Goal: Information Seeking & Learning: Learn about a topic

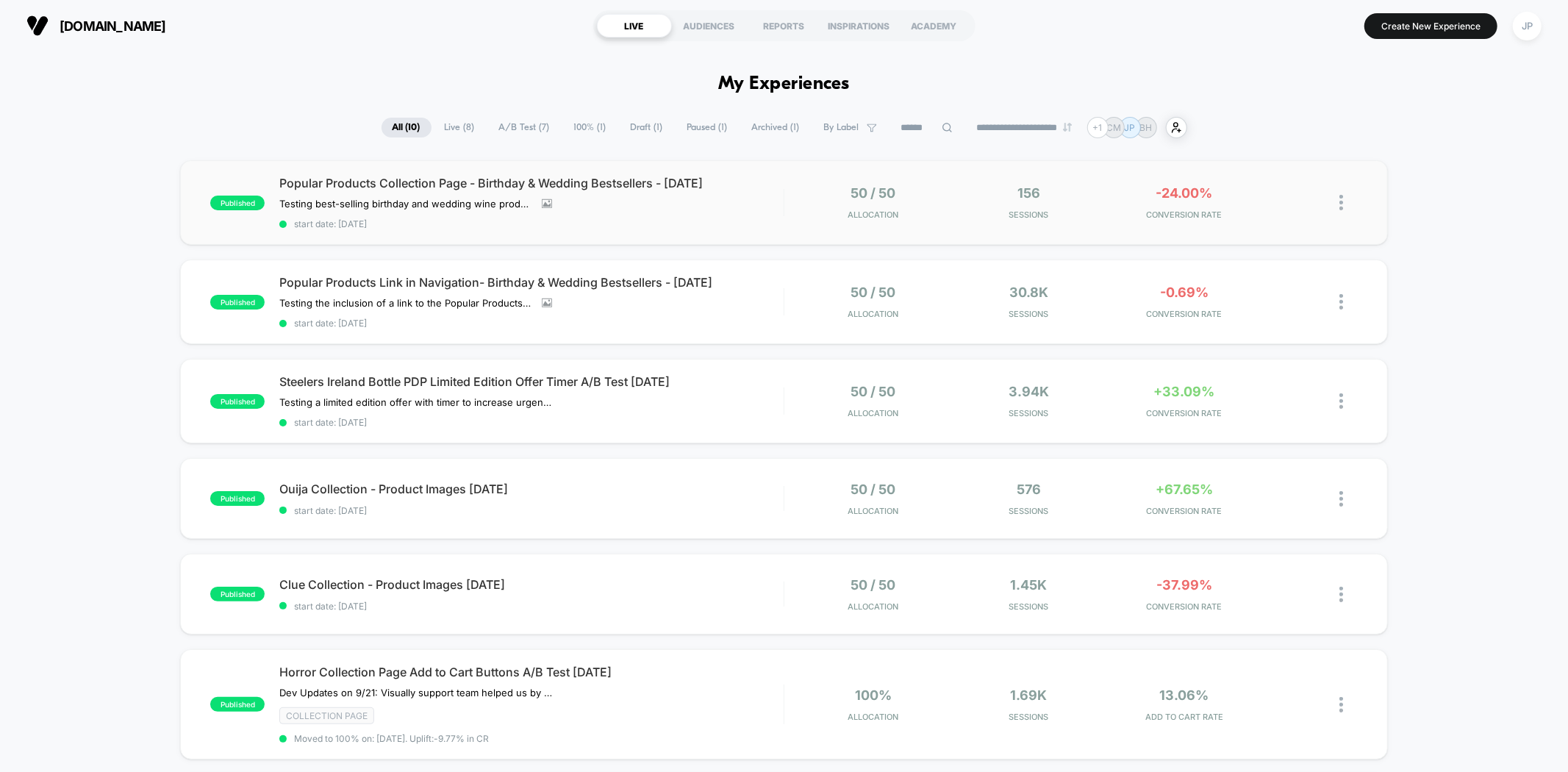
click at [801, 222] on div "published Popular Products Collection Page - Birthday & Wedding Bestsellers - […" at bounding box center [784, 202] width 1207 height 85
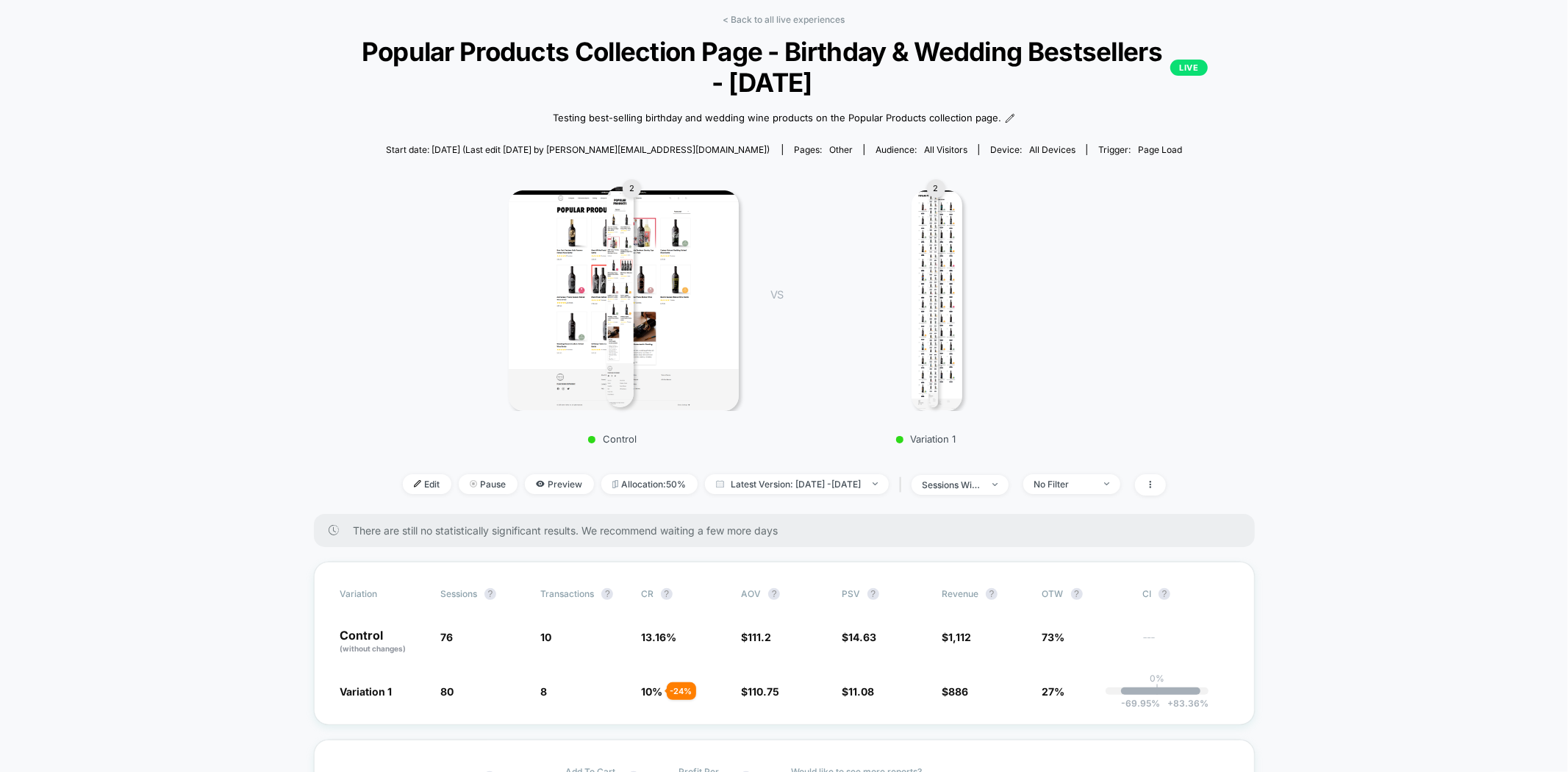
scroll to position [82, 0]
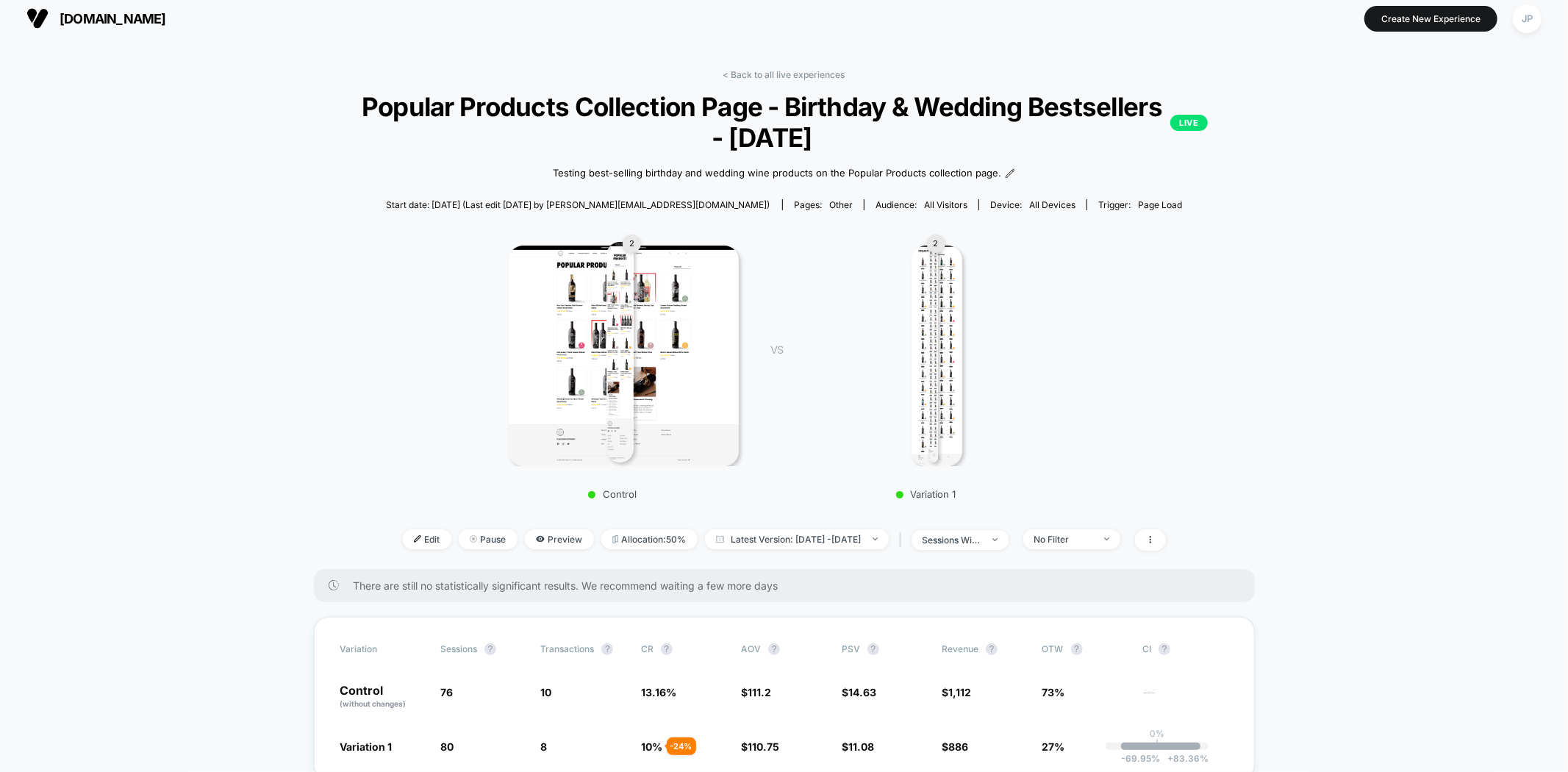
scroll to position [0, 0]
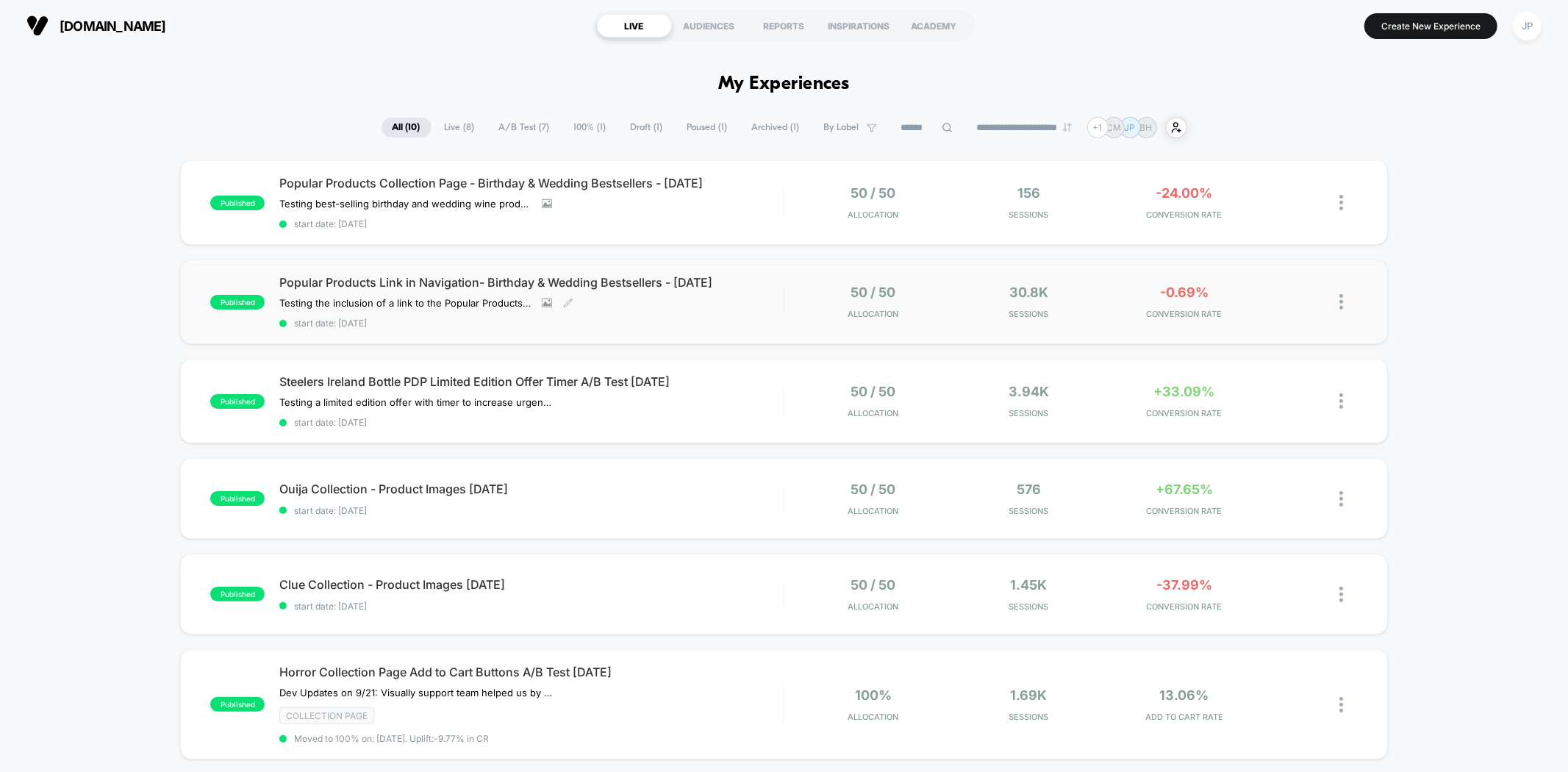
click at [782, 324] on span "start date: [DATE]" at bounding box center [531, 323] width 504 height 11
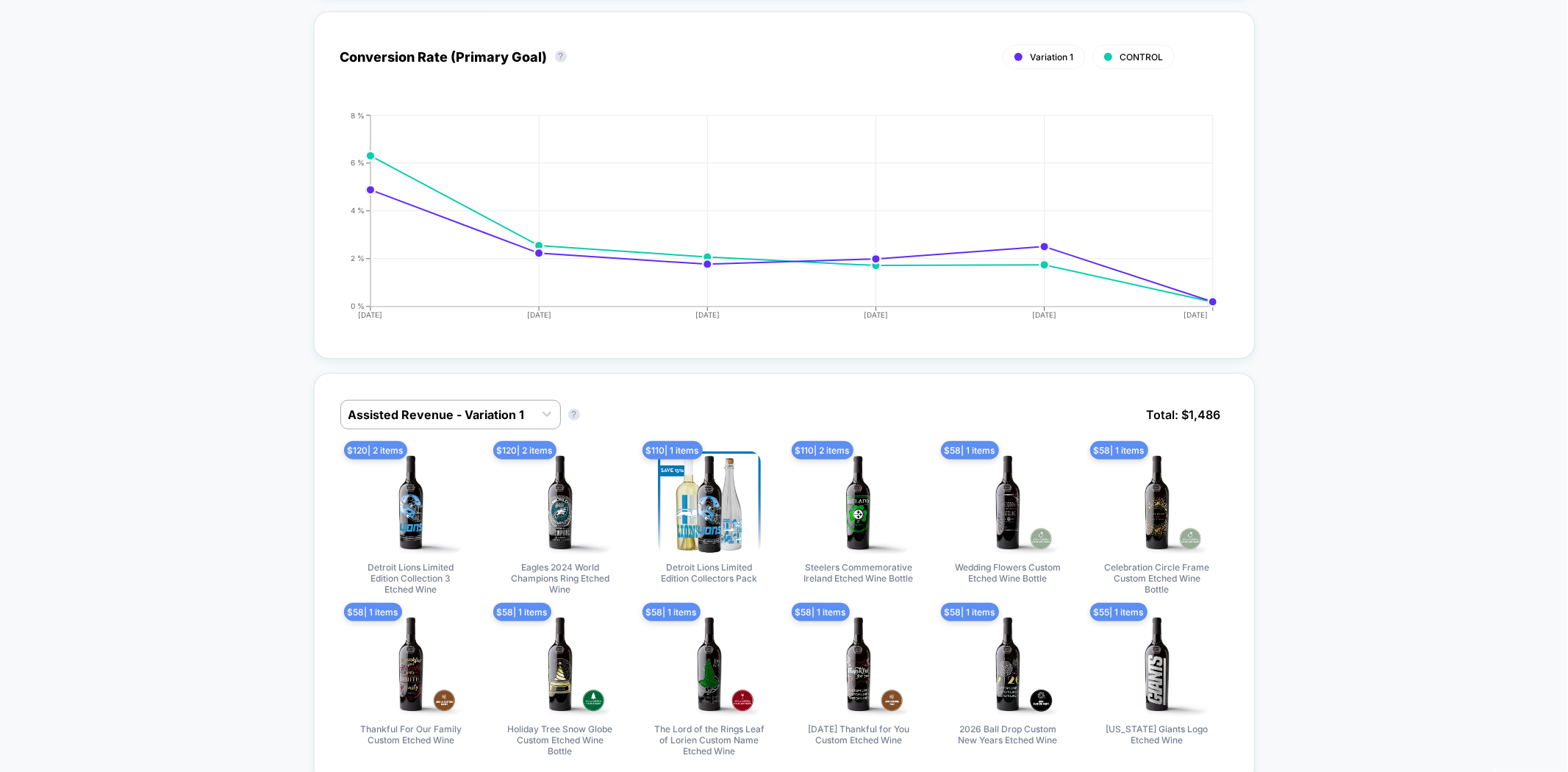
scroll to position [817, 0]
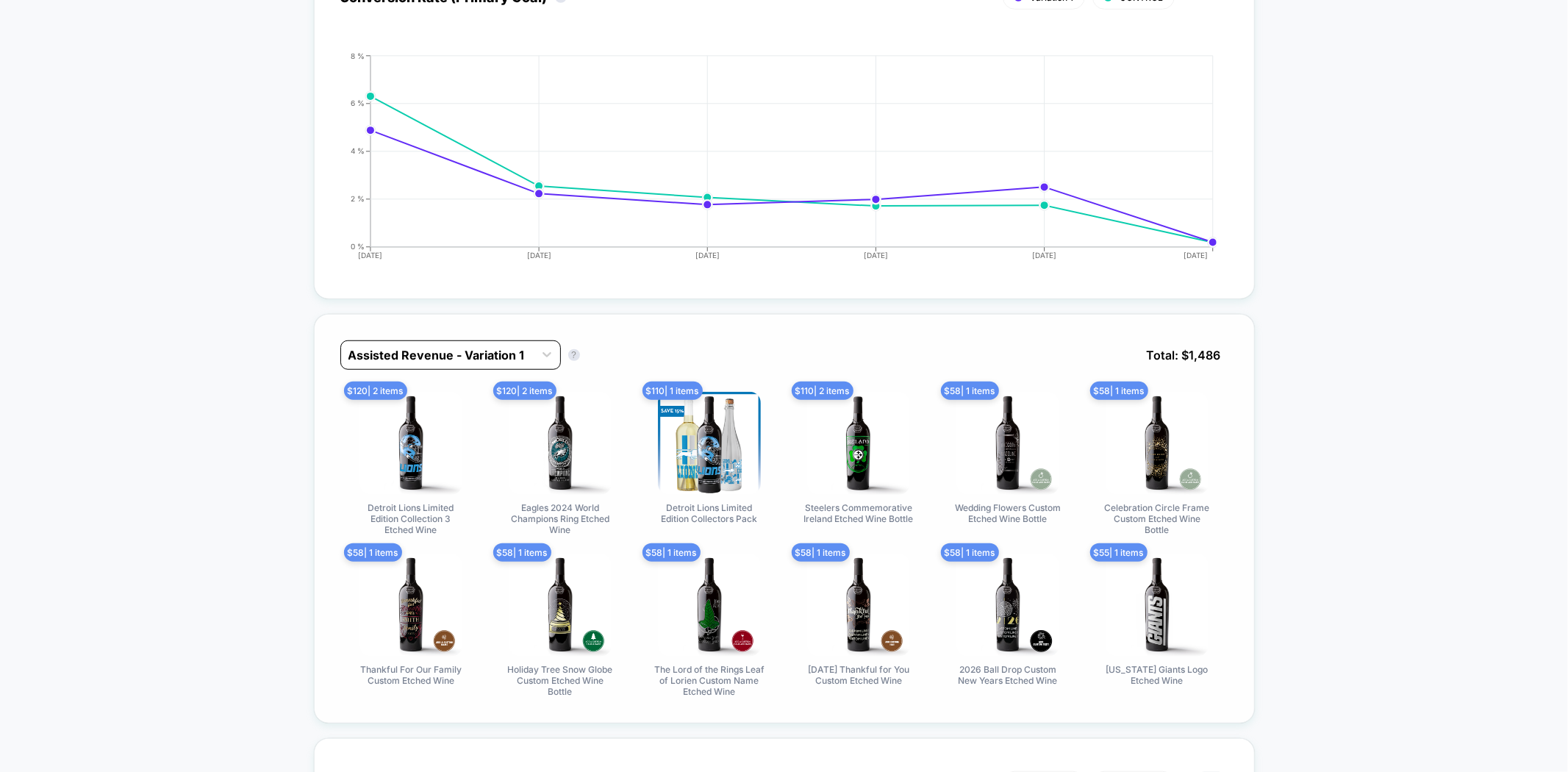
click at [469, 347] on div at bounding box center [437, 354] width 178 height 18
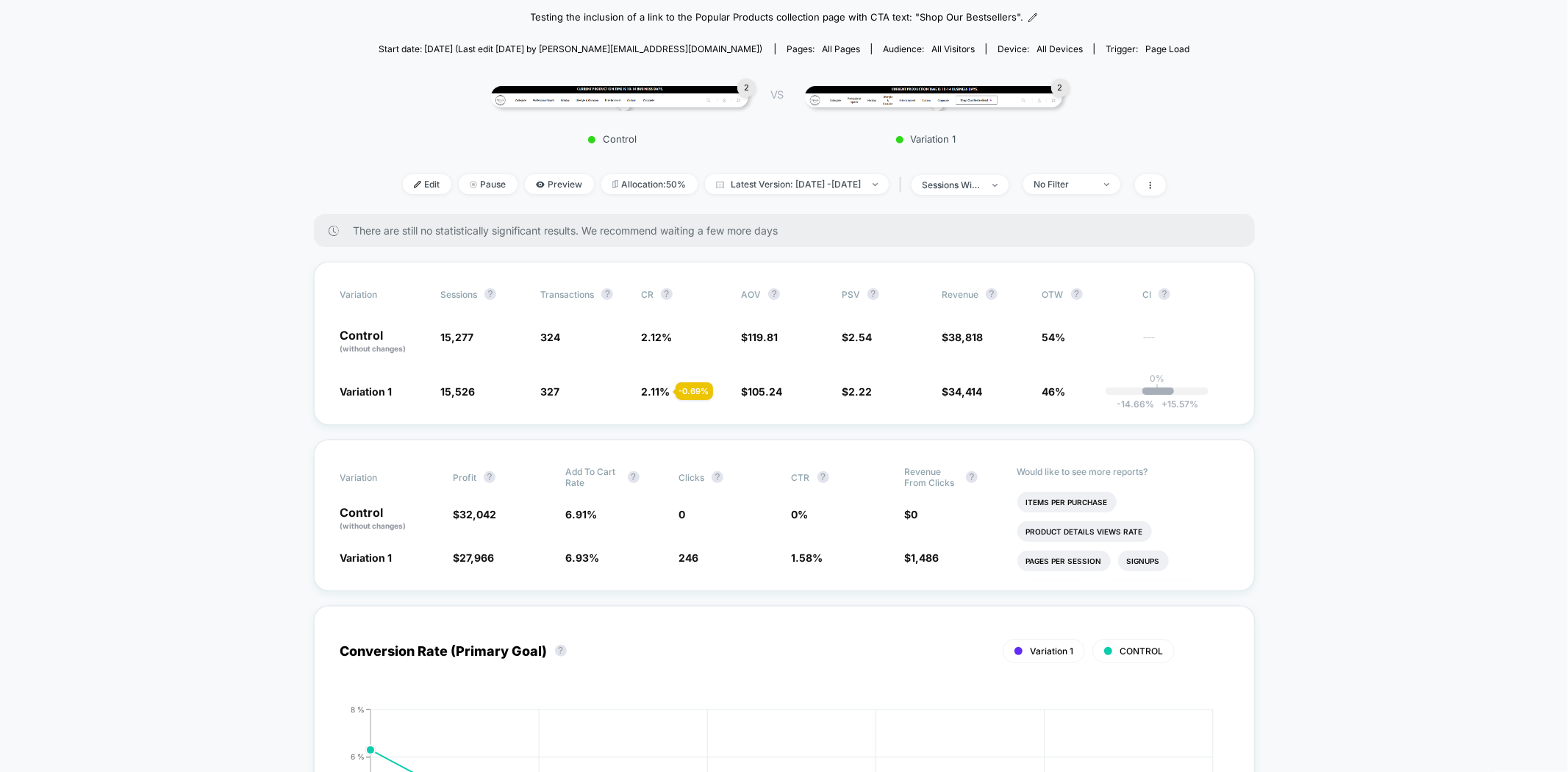
scroll to position [0, 0]
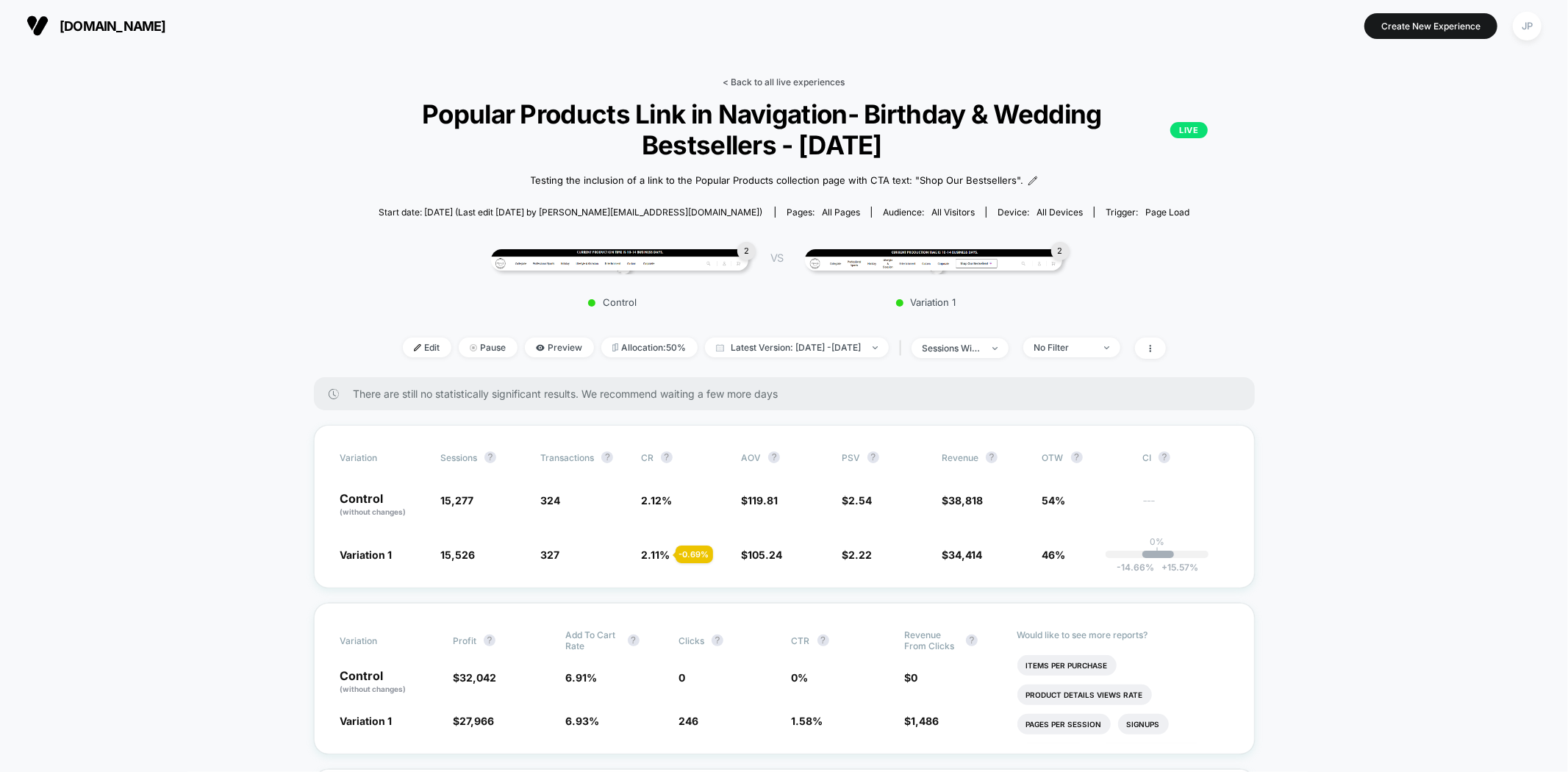
click at [774, 82] on link "< Back to all live experiences" at bounding box center [784, 82] width 122 height 11
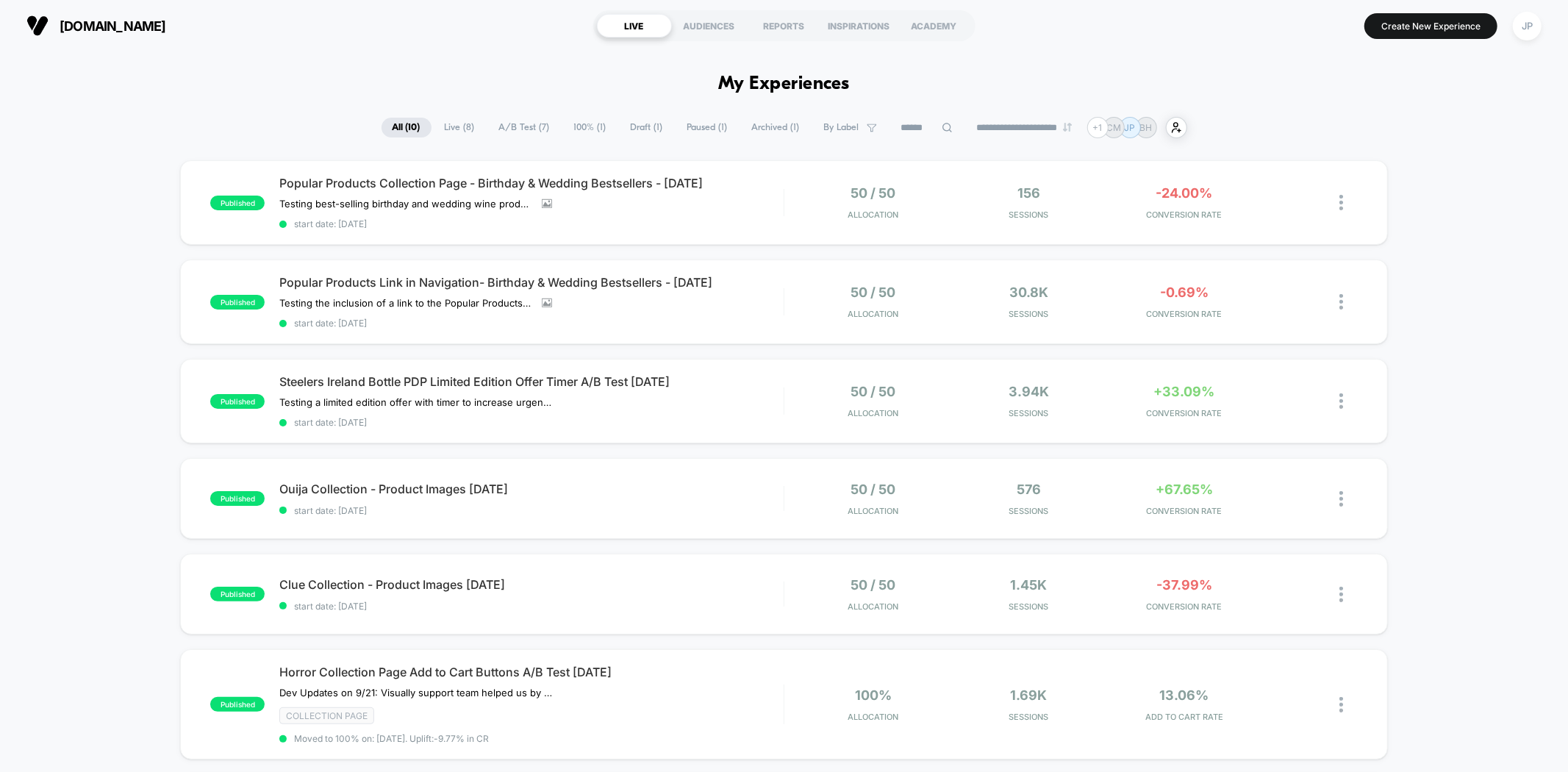
click at [1487, 218] on div "published Popular Products Collection Page - Birthday & Wedding Bestsellers - 1…" at bounding box center [784, 731] width 1568 height 1143
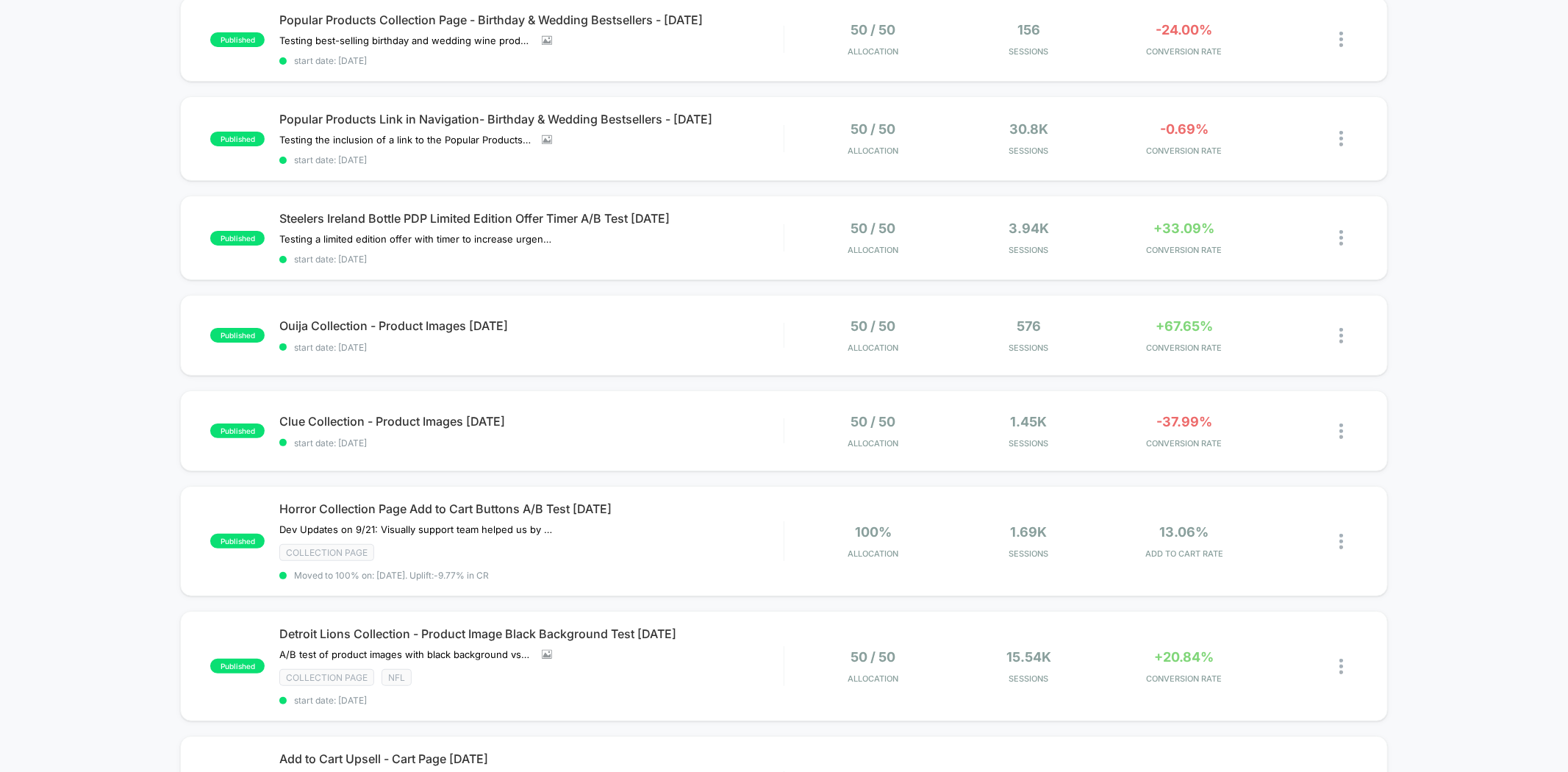
scroll to position [245, 0]
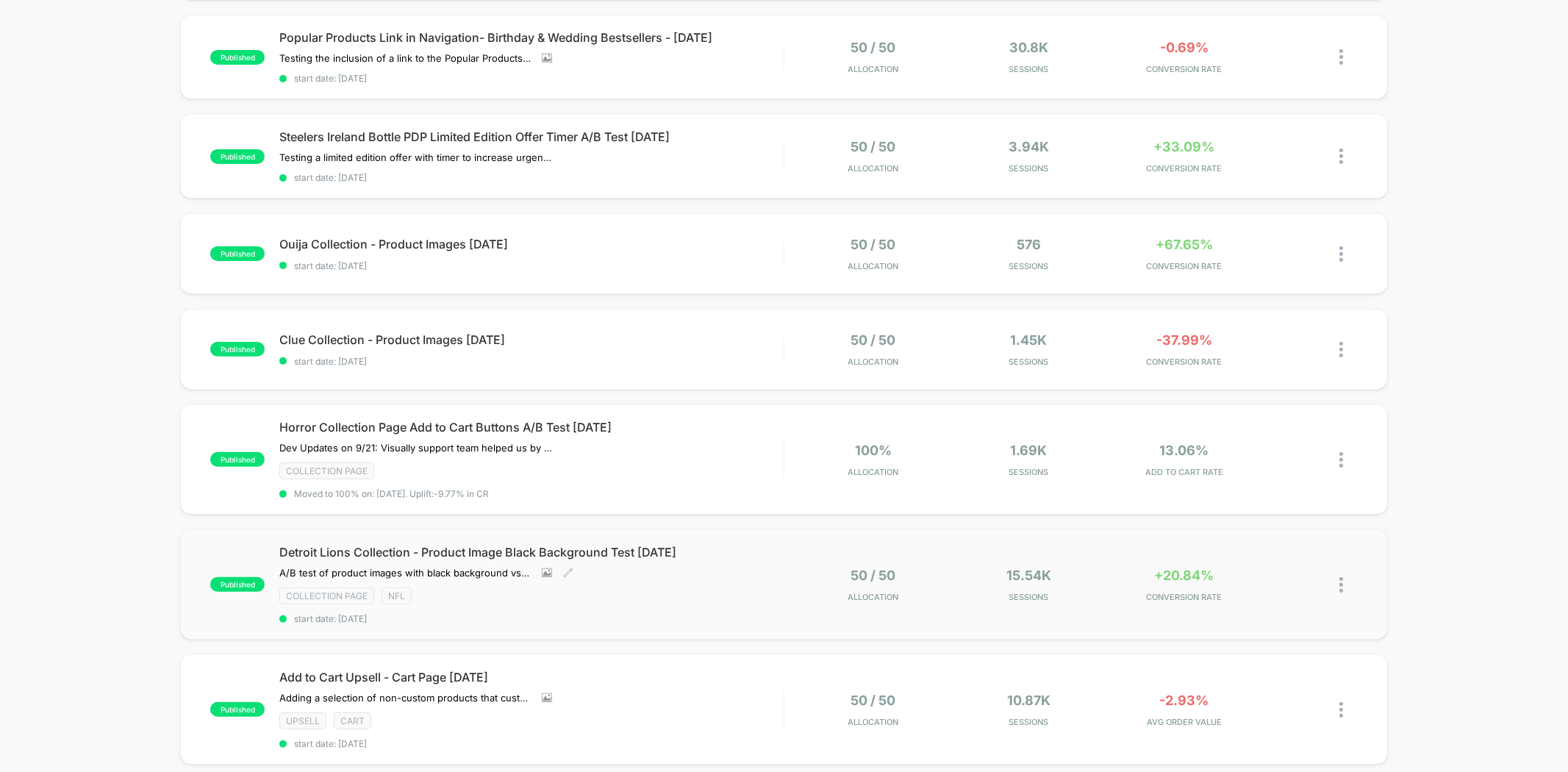
click at [763, 587] on div "Collection Page NFL" at bounding box center [531, 596] width 504 height 17
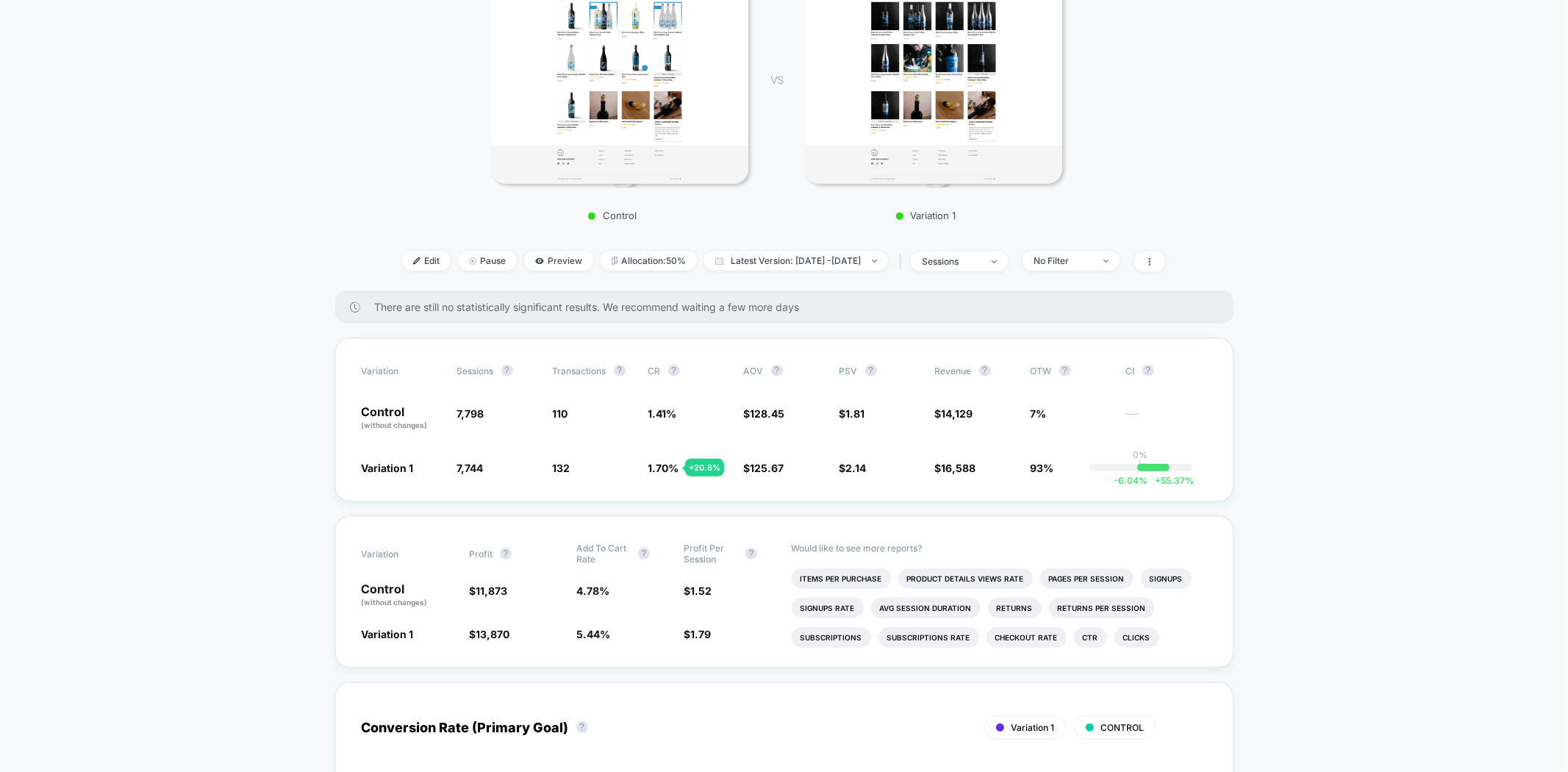
scroll to position [326, 0]
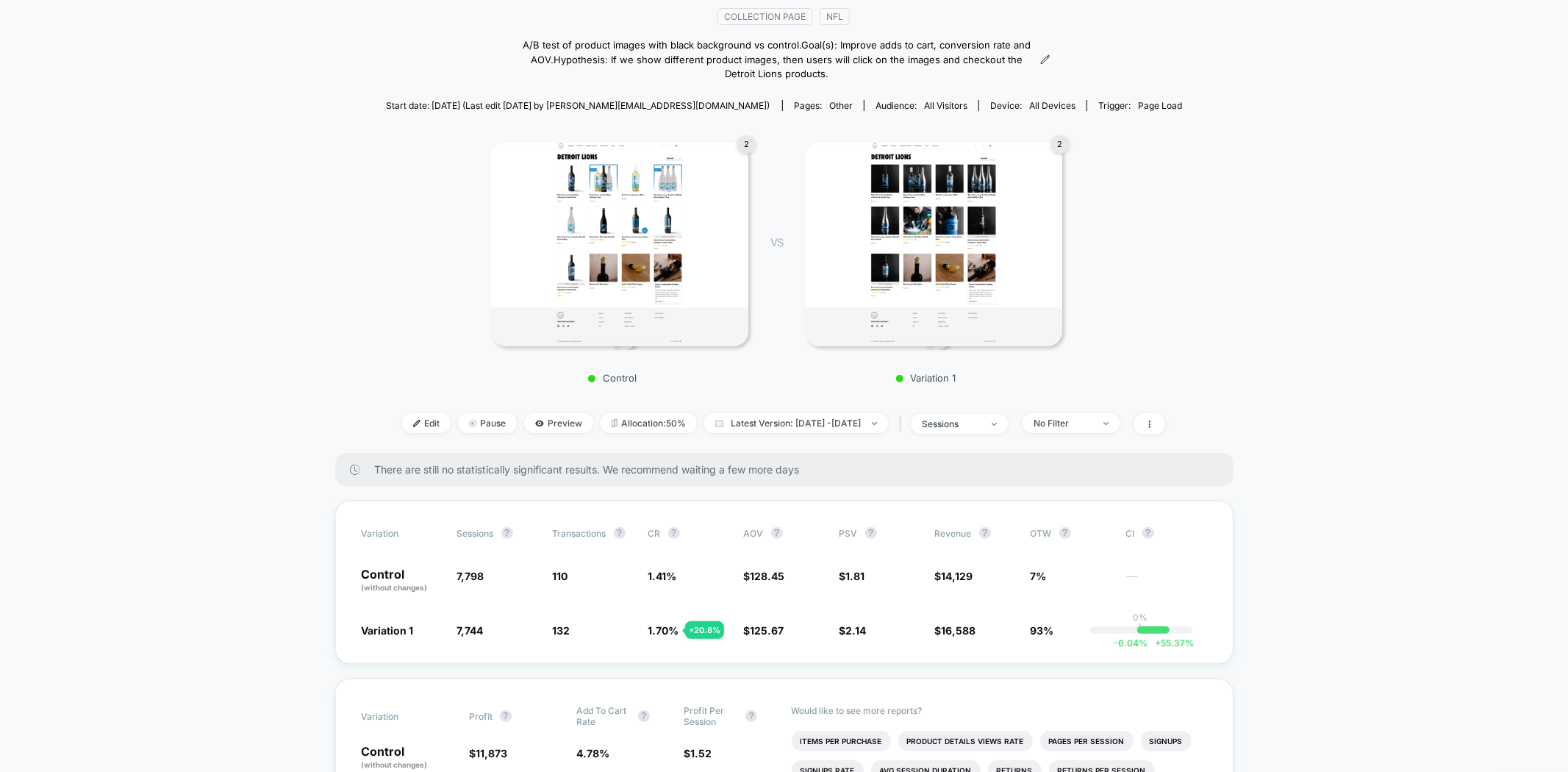
scroll to position [82, 0]
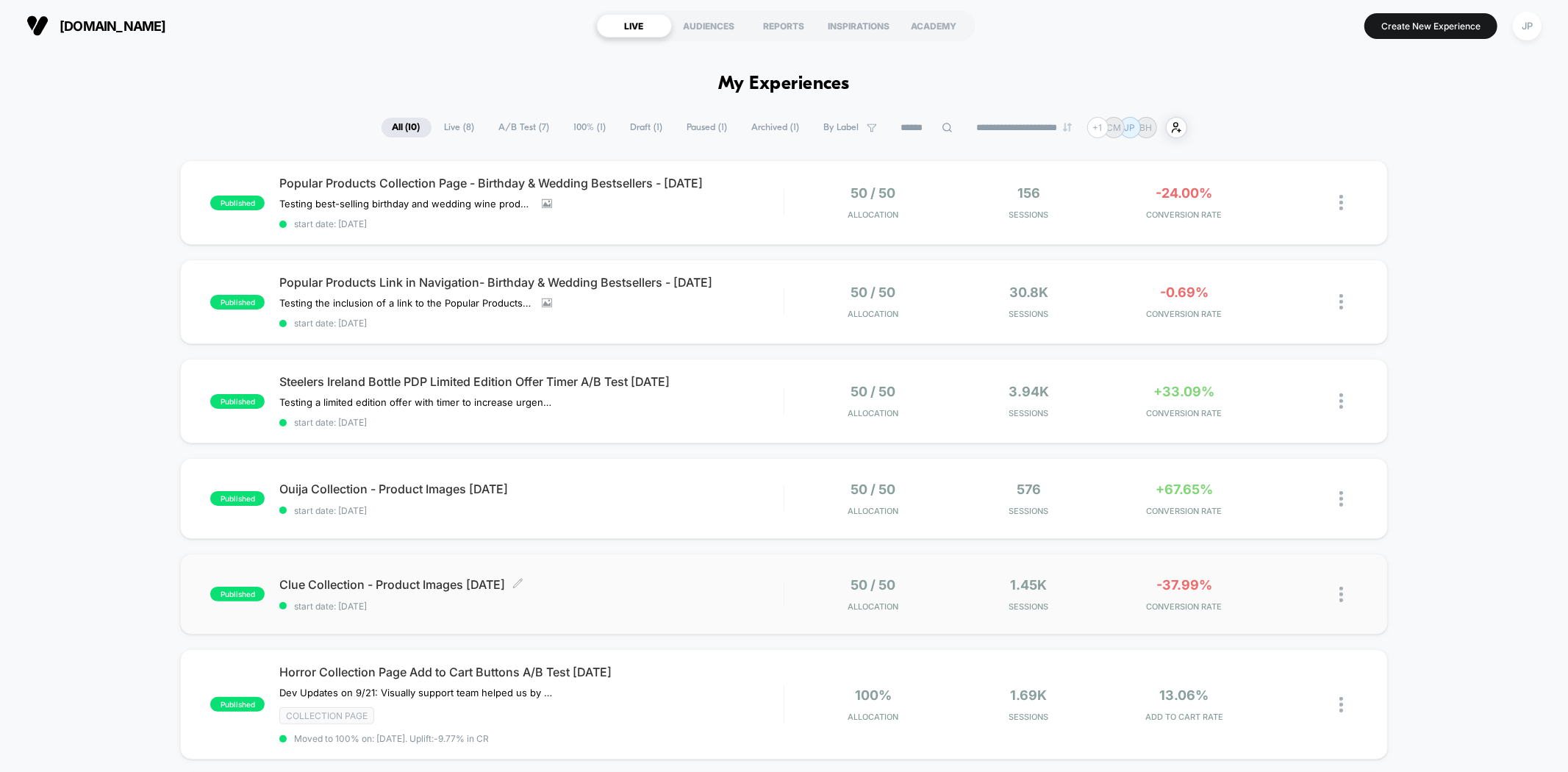
click at [704, 581] on span "Clue Collection - Product Images 09.23.25 Click to edit experience details" at bounding box center [531, 584] width 504 height 15
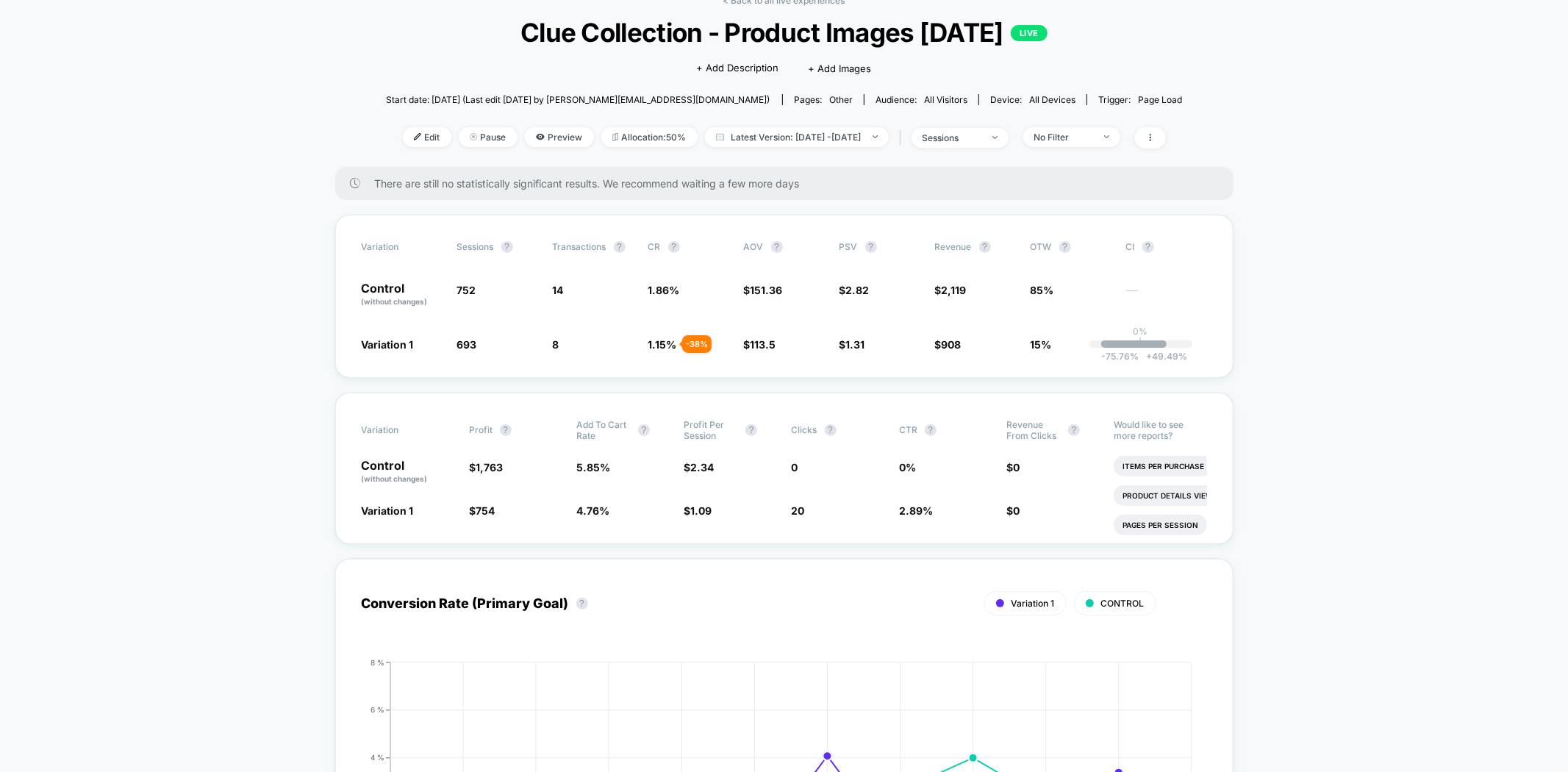
scroll to position [163, 0]
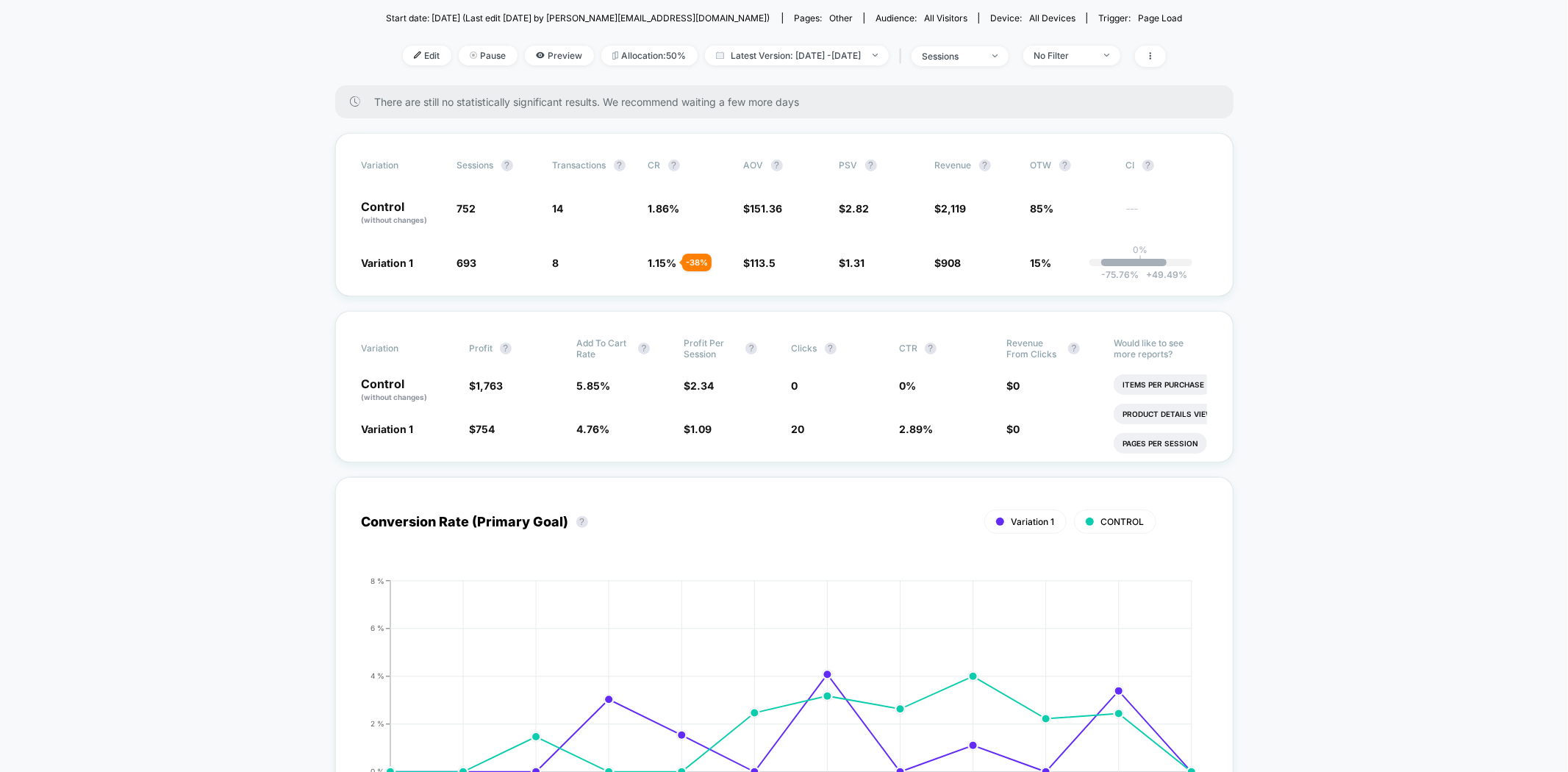
drag, startPoint x: 1354, startPoint y: 298, endPoint x: 1399, endPoint y: 198, distance: 109.7
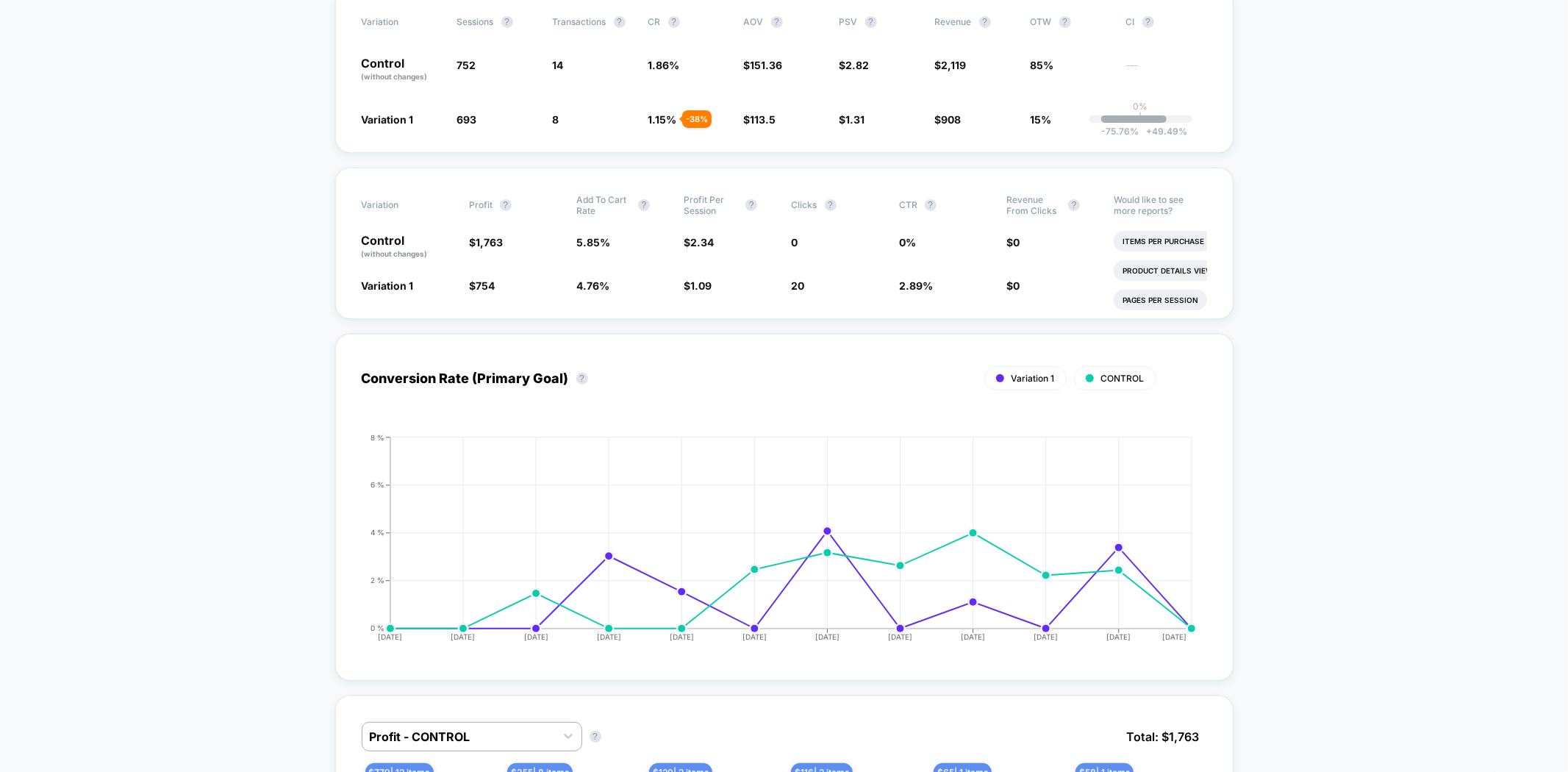
scroll to position [326, 0]
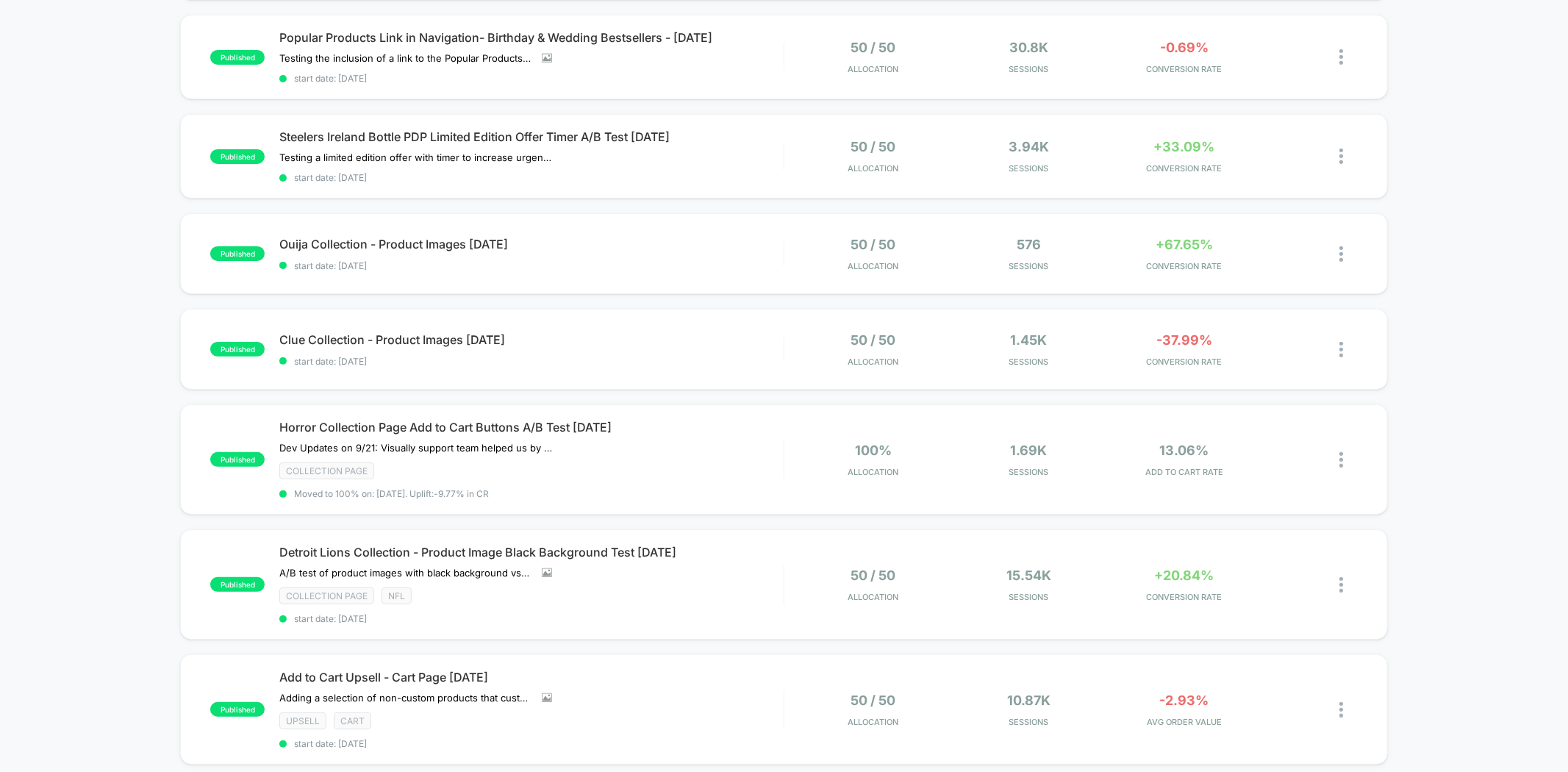
scroll to position [163, 0]
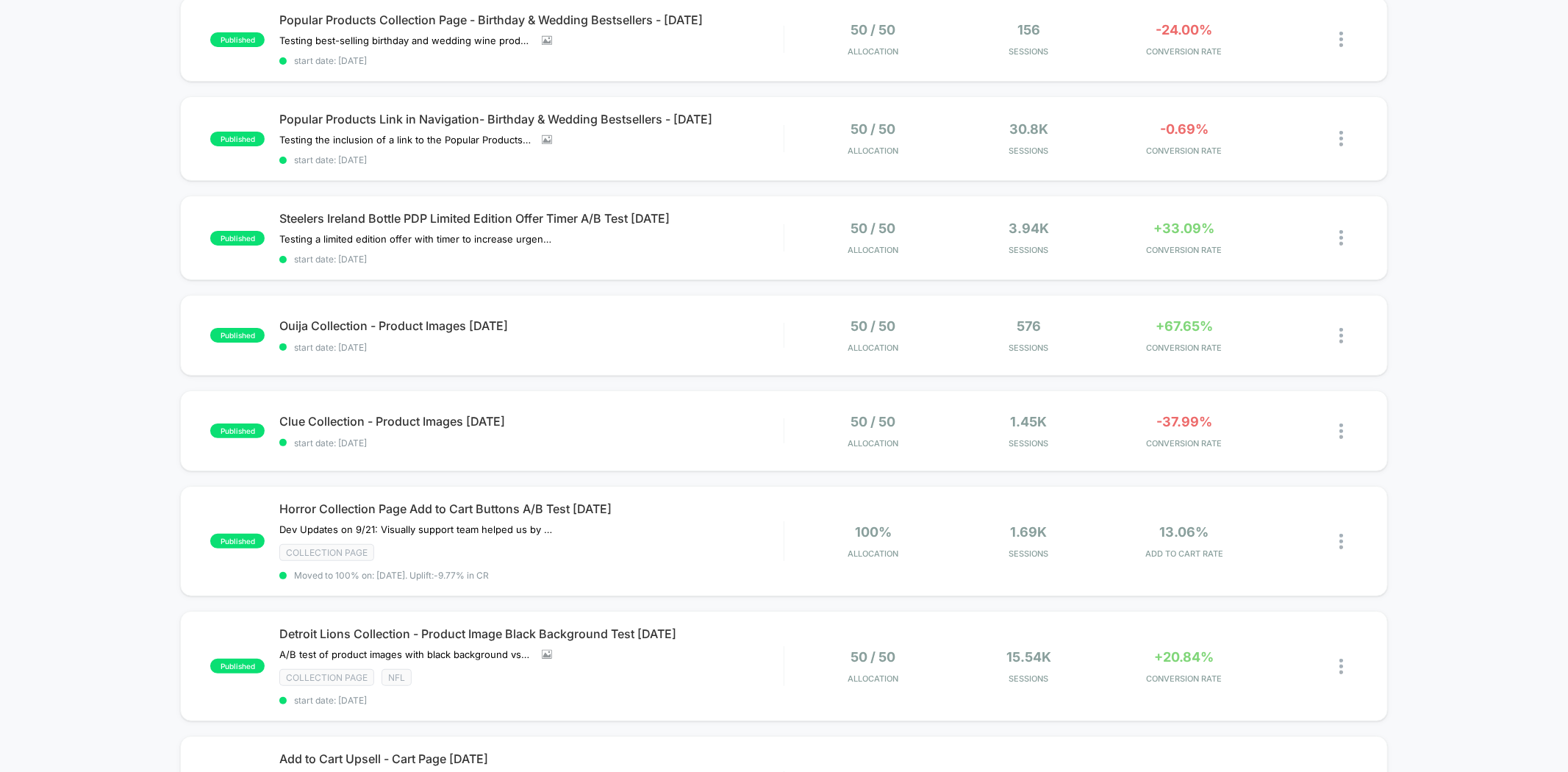
drag, startPoint x: 1446, startPoint y: 248, endPoint x: 1462, endPoint y: 215, distance: 36.7
click at [1461, 197] on div "published Popular Products Collection Page - Birthday & Wedding Bestsellers - 1…" at bounding box center [784, 568] width 1568 height 1143
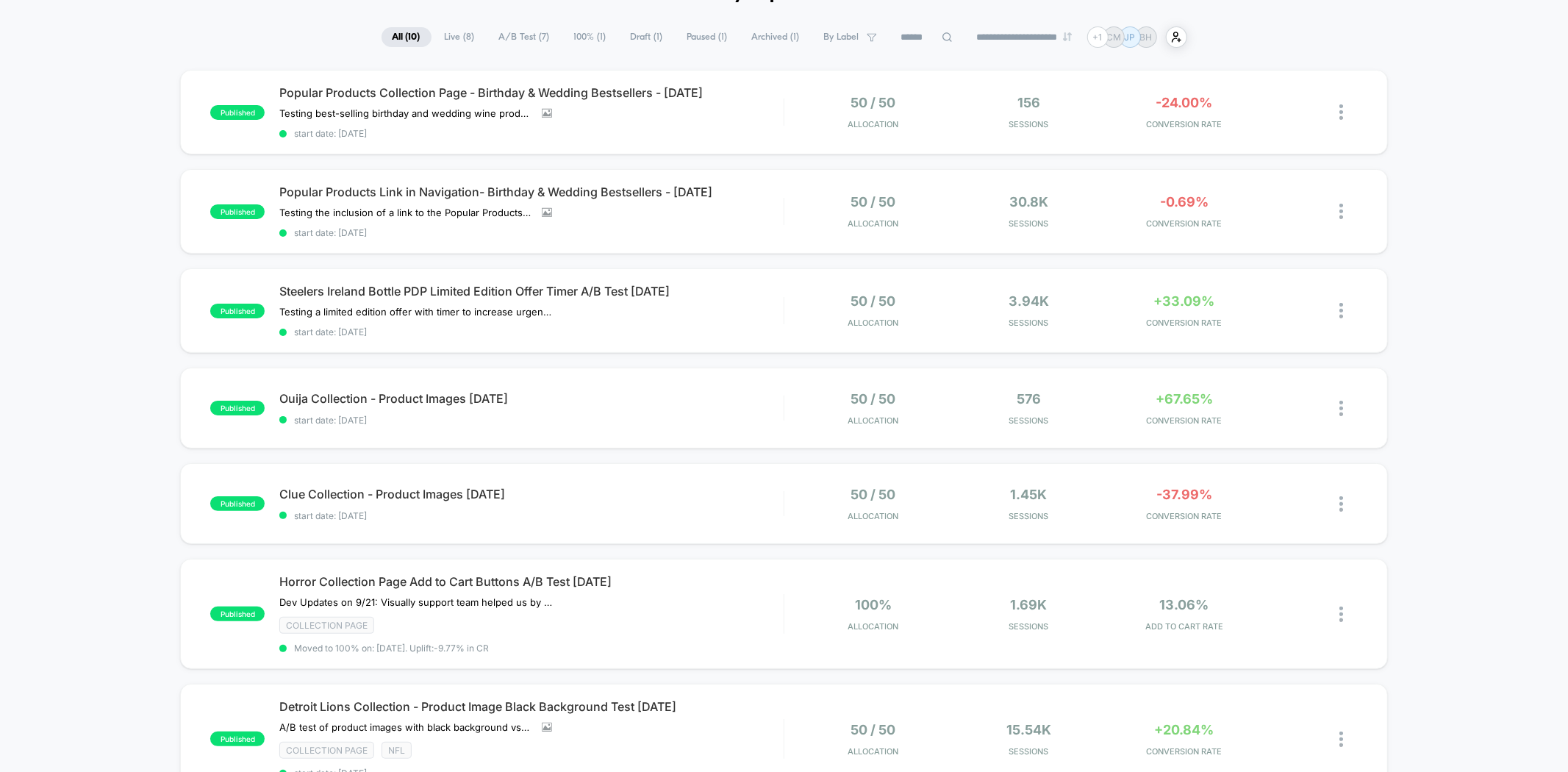
scroll to position [82, 0]
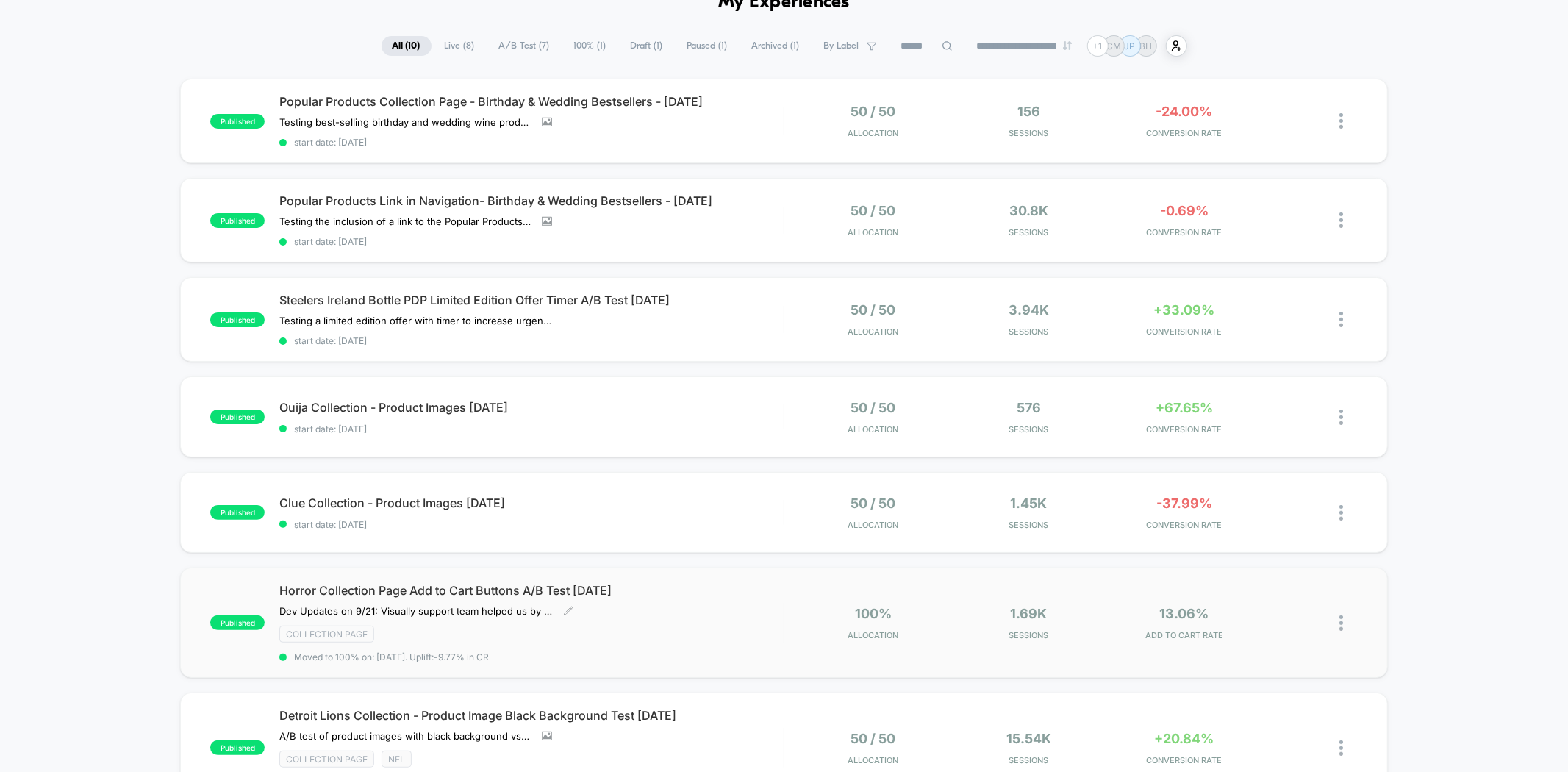
click at [769, 583] on span "Horror Collection Page Add to Cart Buttons A/B Test [DATE]" at bounding box center [531, 590] width 504 height 15
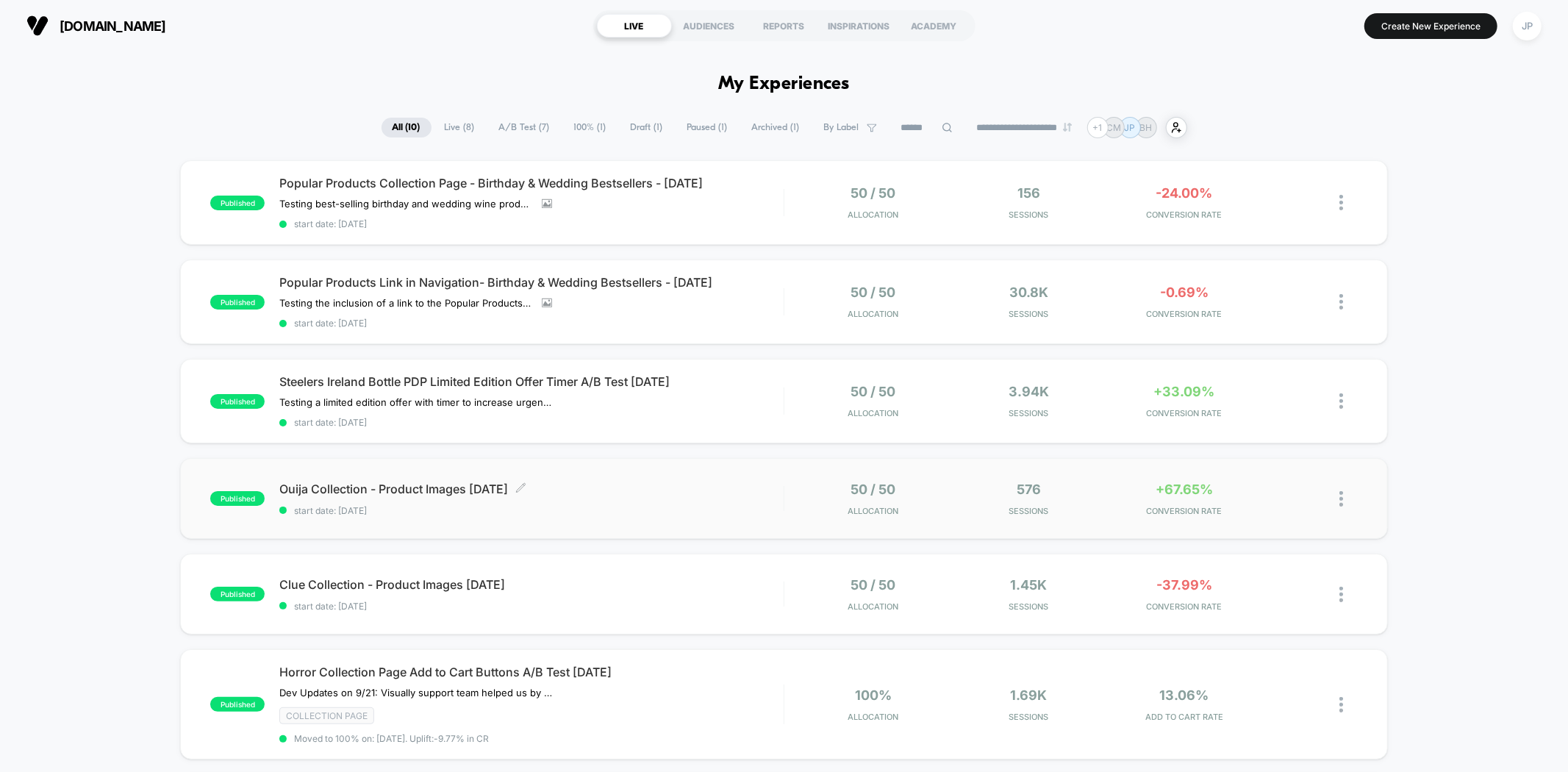
click at [722, 481] on span "Ouija Collection - Product Images 09.23.25 Click to edit experience details" at bounding box center [531, 488] width 504 height 15
click at [767, 401] on div "Steelers Ireland Bottle PDP Limited Edition Offer Timer A/B Test 09.26.25 Testi…" at bounding box center [531, 401] width 504 height 54
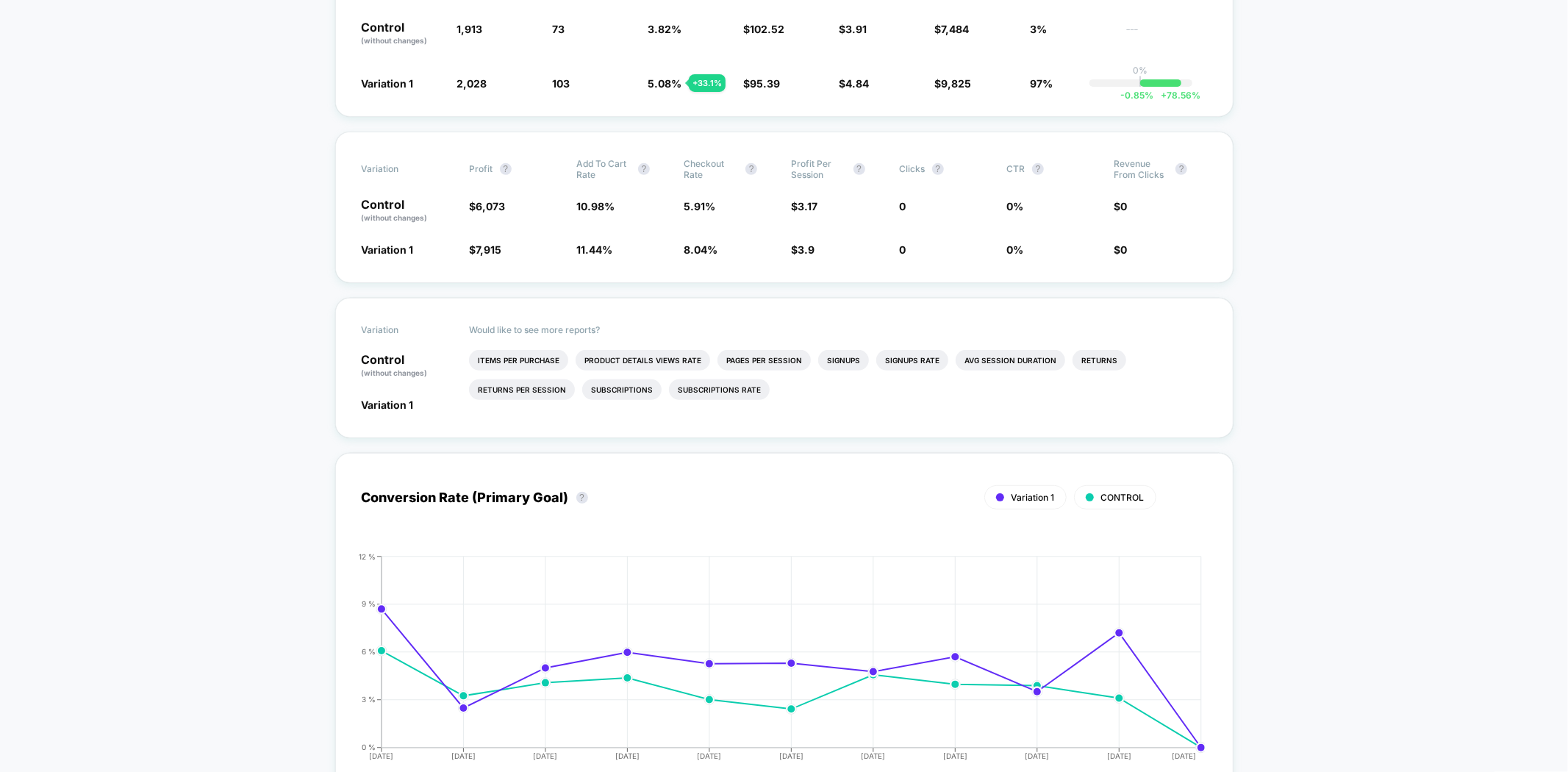
scroll to position [408, 0]
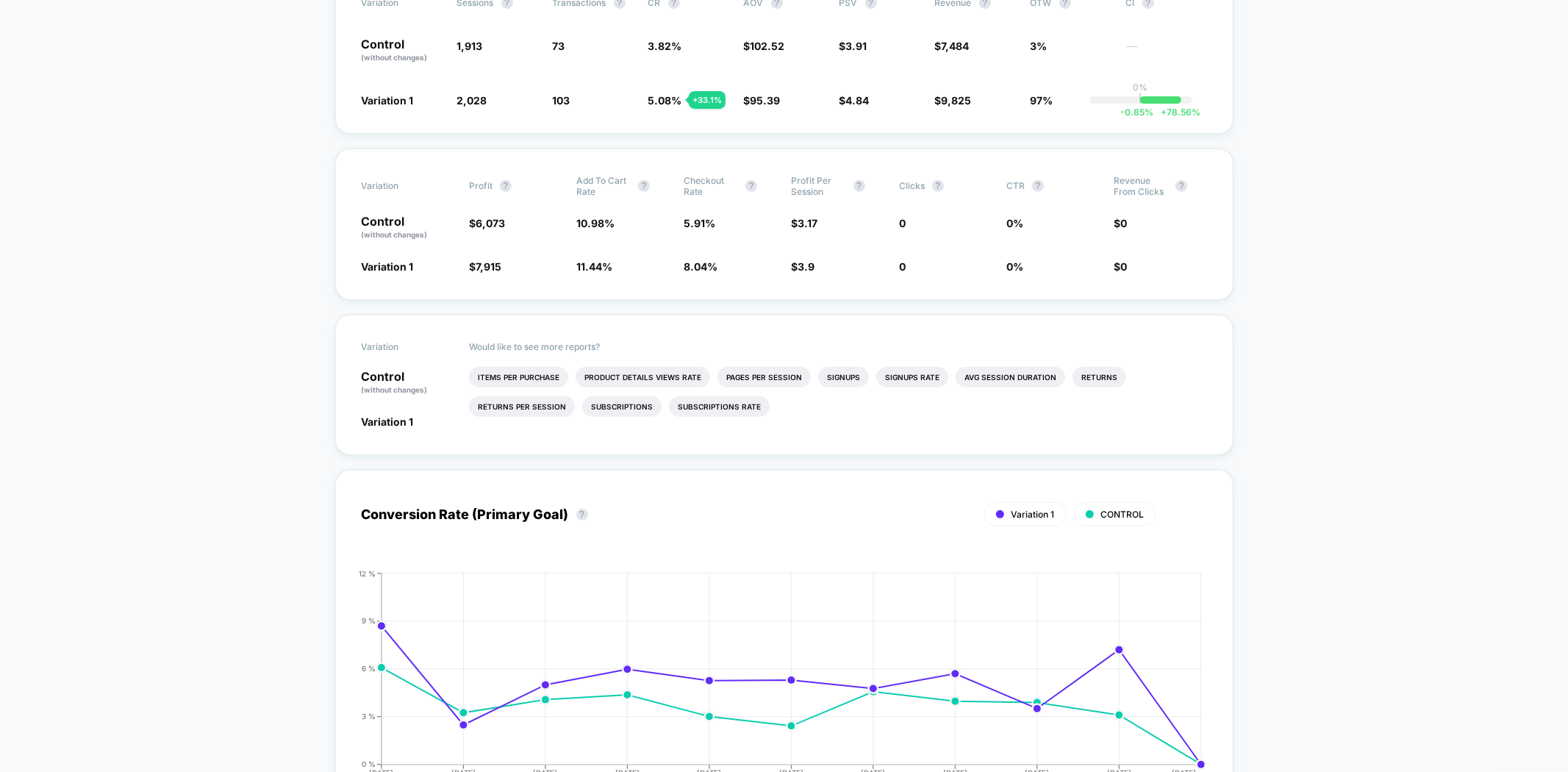
drag, startPoint x: 1396, startPoint y: 405, endPoint x: 1433, endPoint y: 484, distance: 87.2
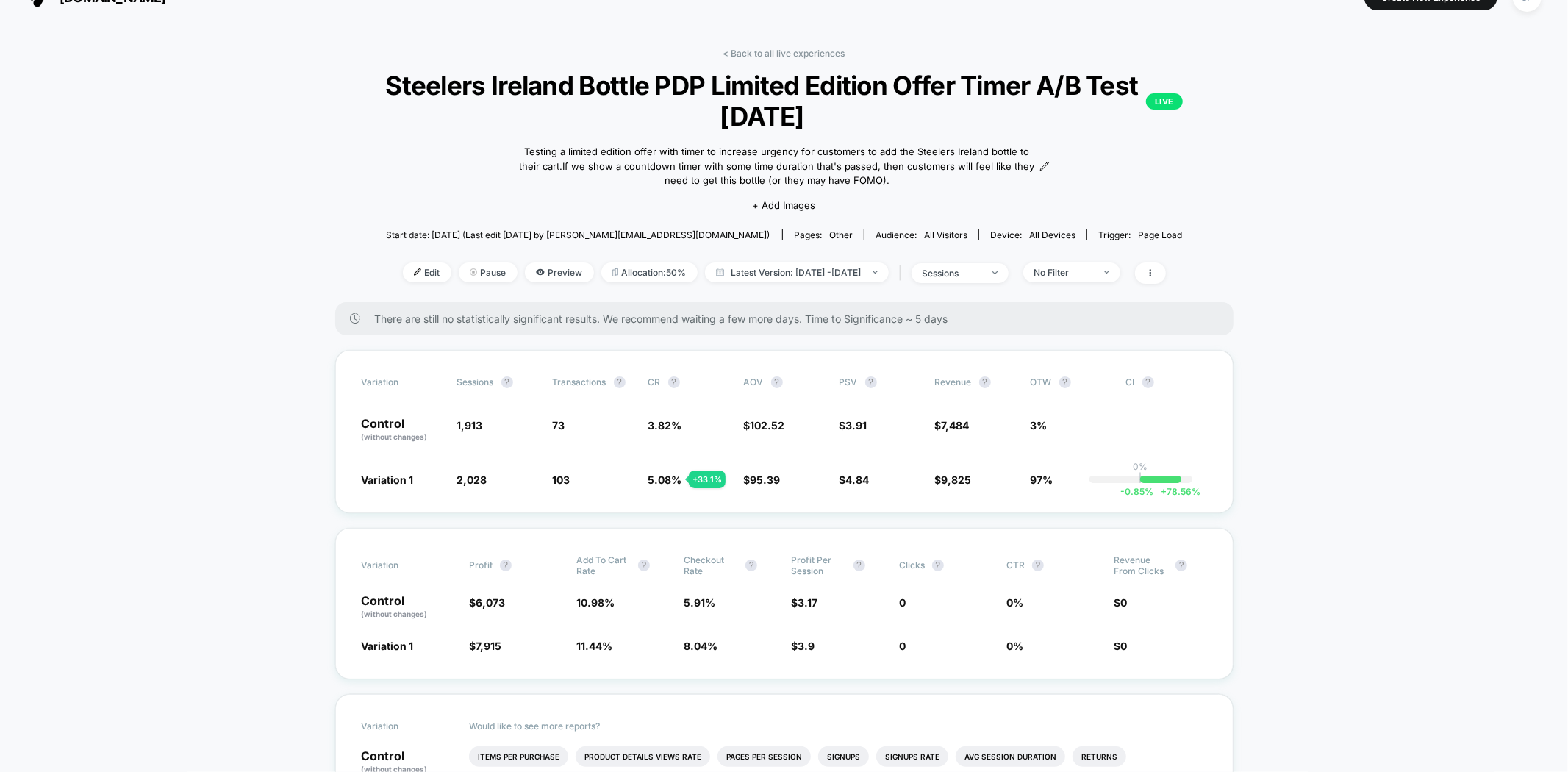
scroll to position [0, 0]
